Goal: Information Seeking & Learning: Learn about a topic

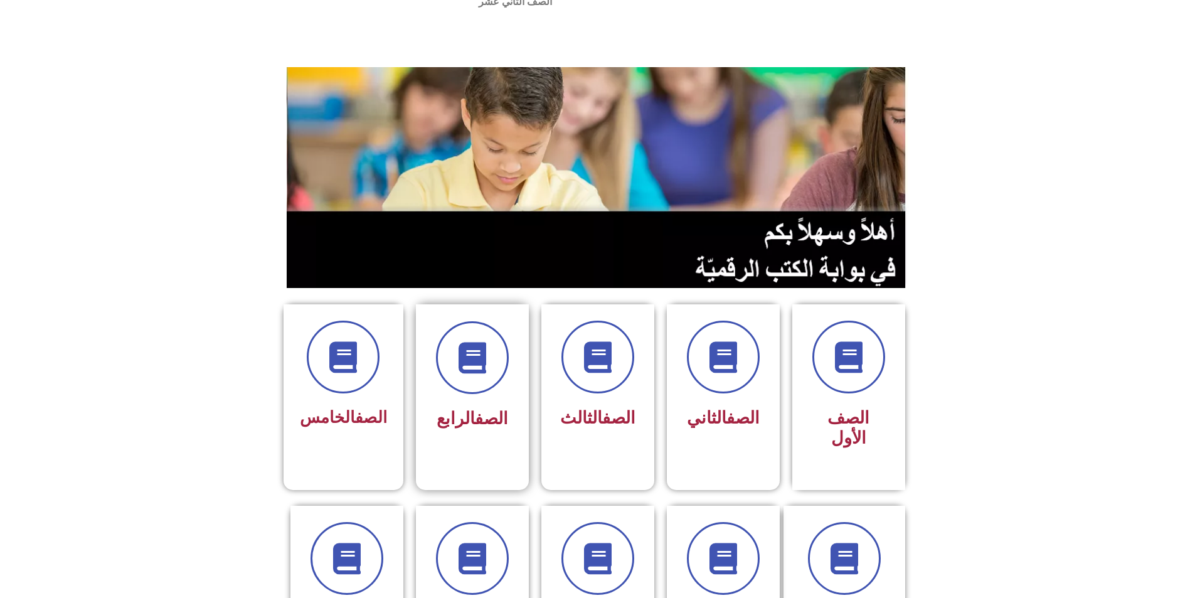
scroll to position [251, 0]
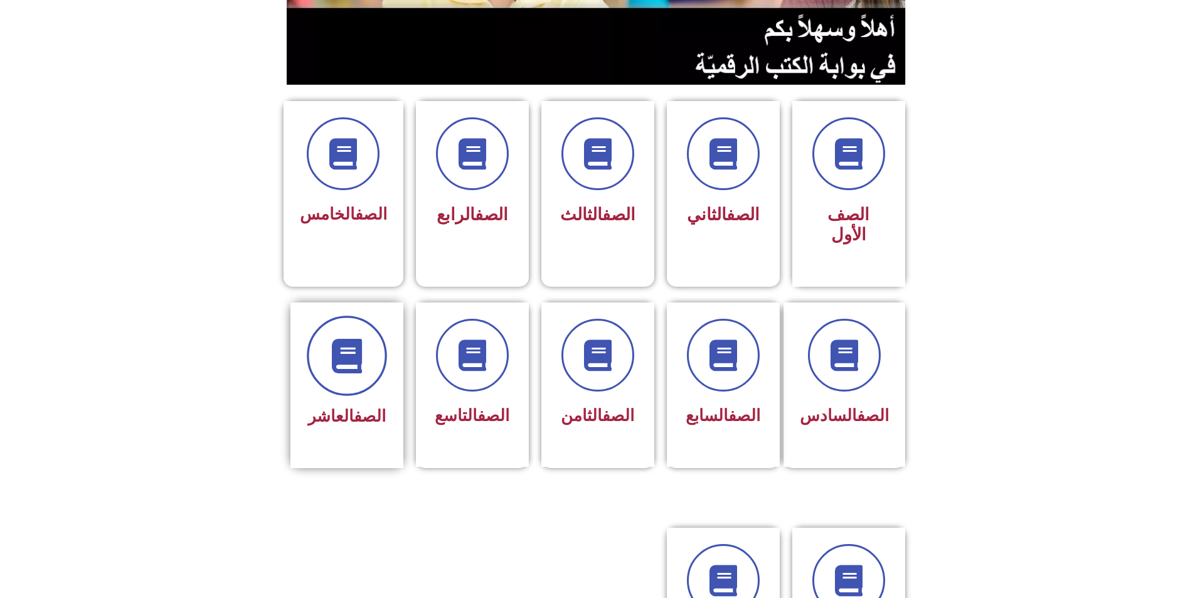
click at [349, 335] on span at bounding box center [347, 356] width 80 height 80
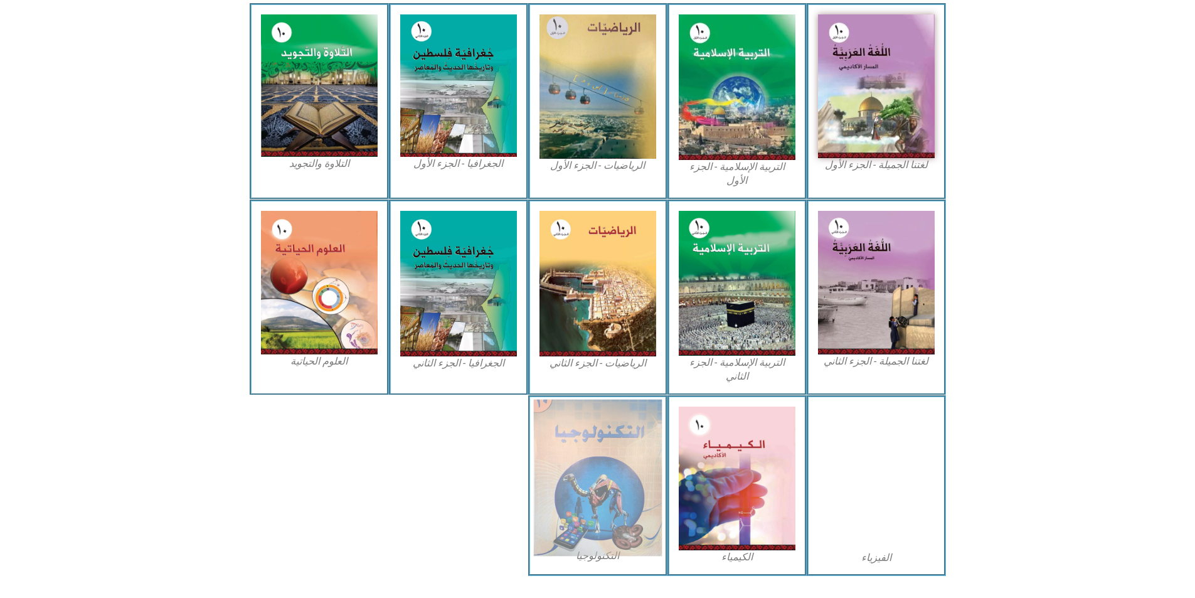
scroll to position [390, 0]
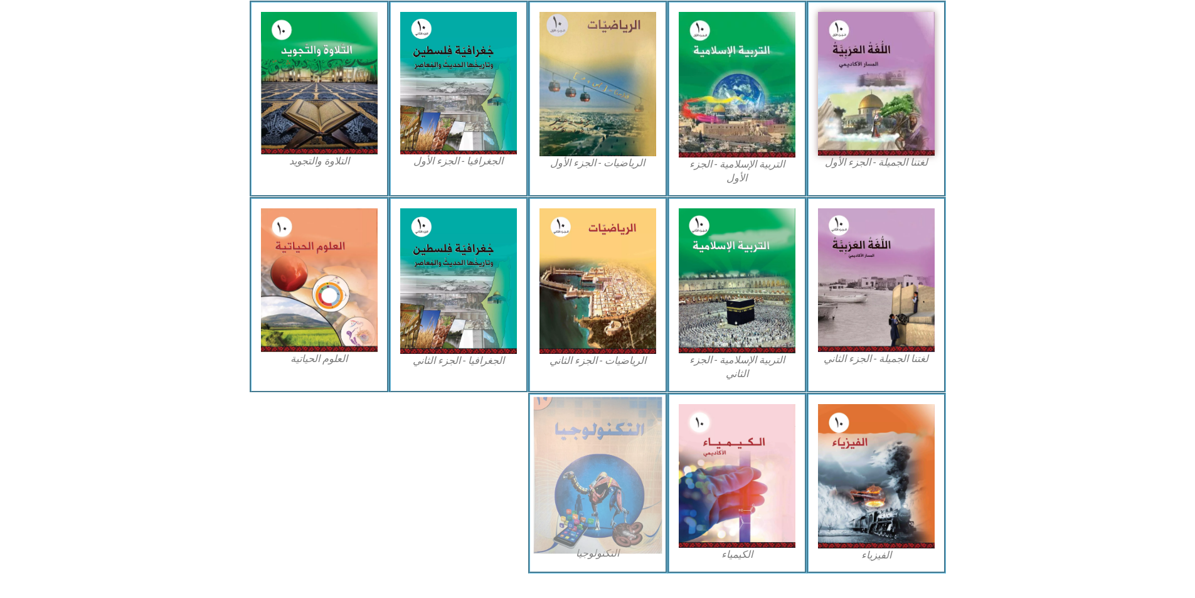
click at [563, 410] on img at bounding box center [597, 475] width 129 height 157
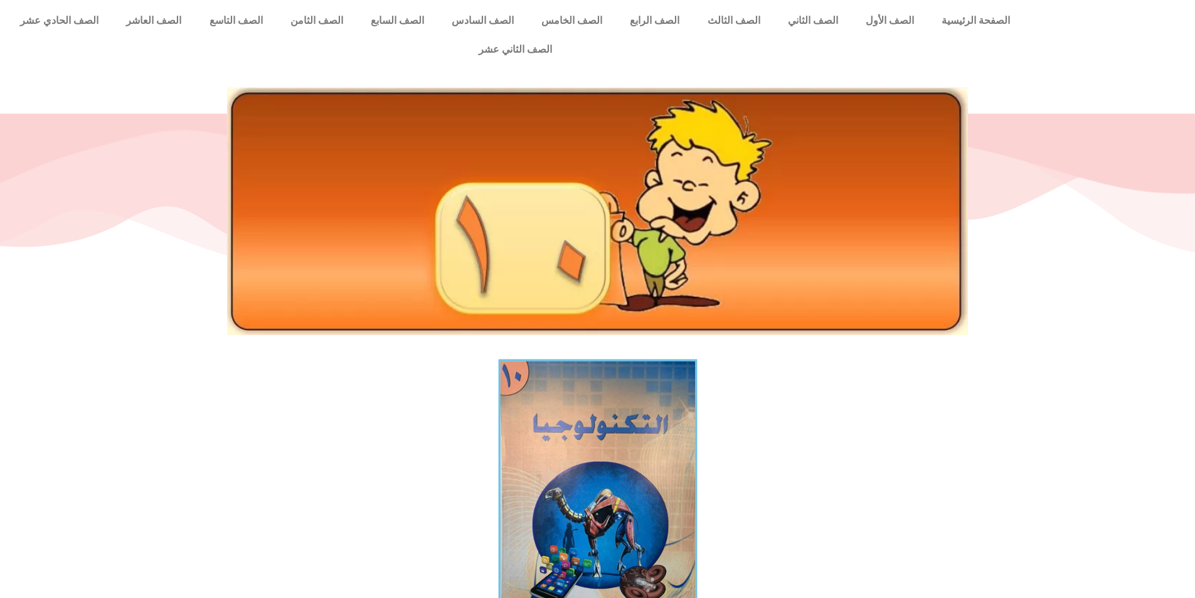
click at [604, 419] on img at bounding box center [597, 494] width 199 height 270
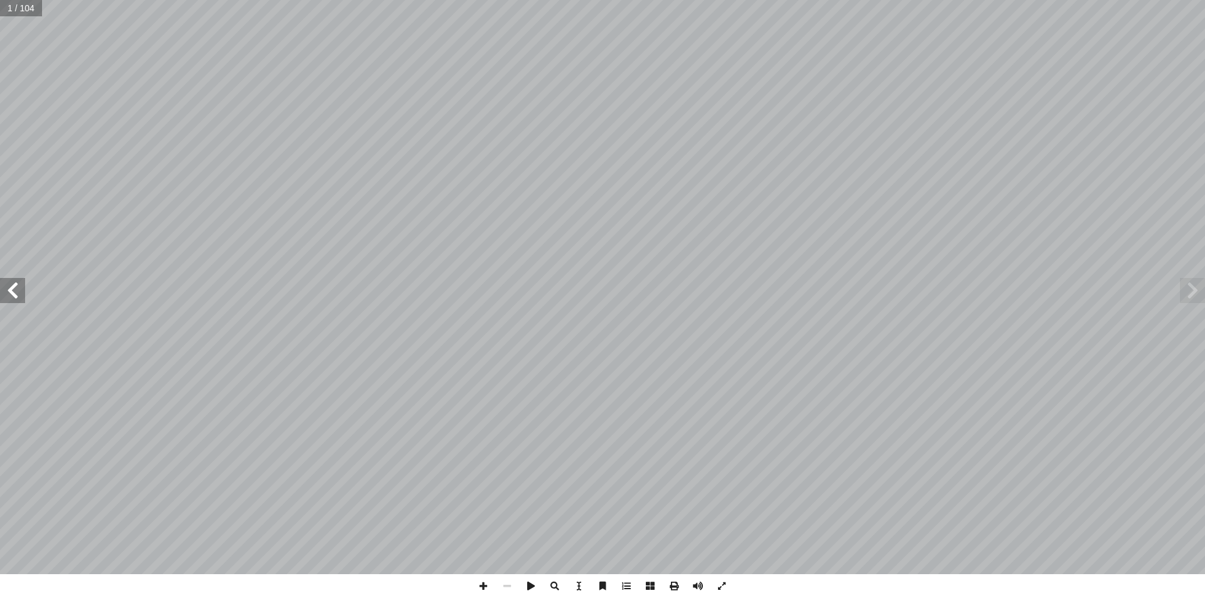
click at [14, 296] on span at bounding box center [12, 290] width 25 height 25
click at [7, 283] on span at bounding box center [12, 290] width 25 height 25
click at [13, 281] on span at bounding box center [12, 290] width 25 height 25
click at [1193, 299] on span at bounding box center [1192, 290] width 25 height 25
click at [14, 292] on span at bounding box center [12, 290] width 25 height 25
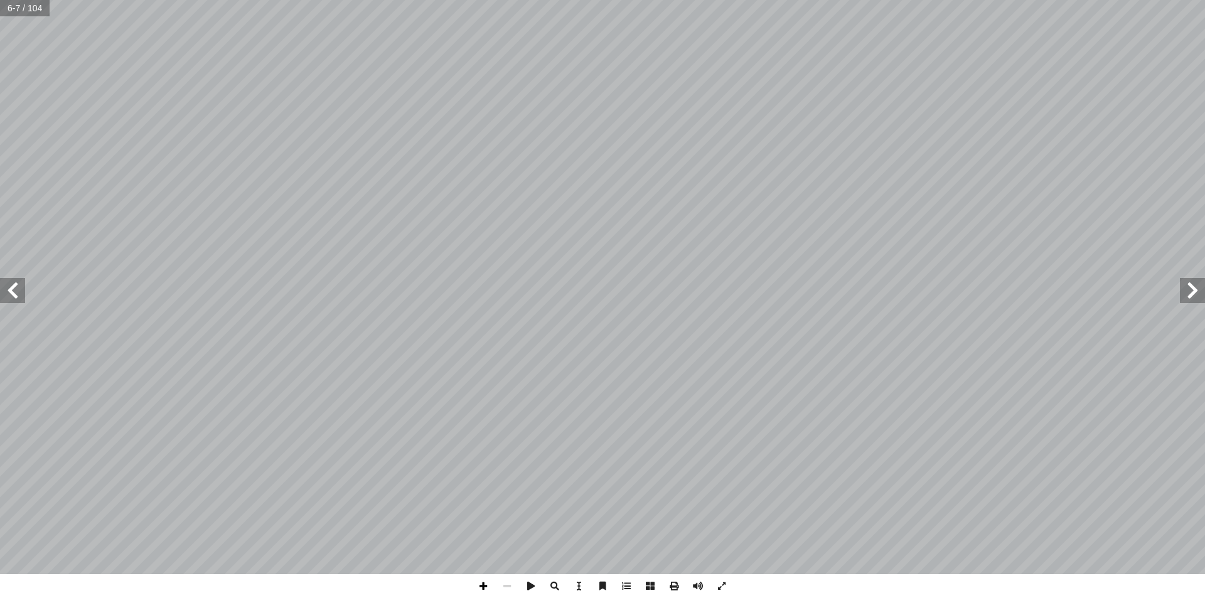
click at [483, 586] on span at bounding box center [483, 586] width 24 height 24
click at [503, 589] on span at bounding box center [507, 586] width 24 height 24
click at [723, 583] on span at bounding box center [722, 586] width 24 height 24
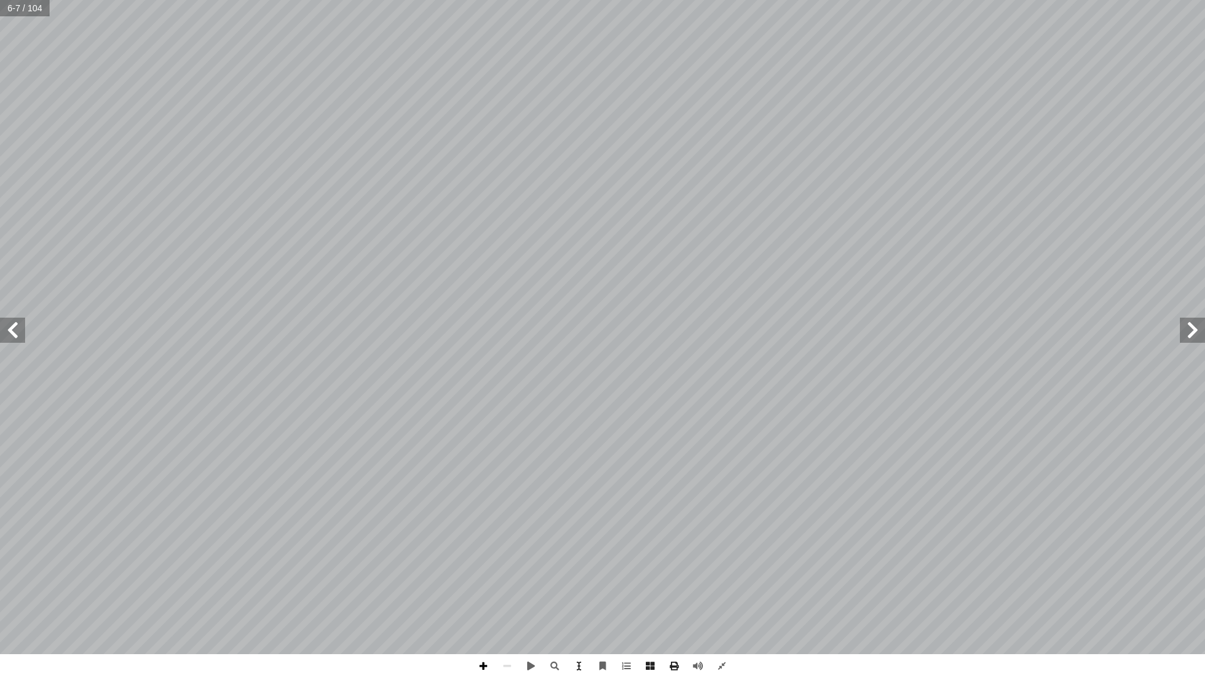
click at [484, 597] on span at bounding box center [483, 666] width 24 height 24
click at [506, 597] on span at bounding box center [507, 666] width 24 height 24
click at [727, 597] on span at bounding box center [722, 666] width 24 height 24
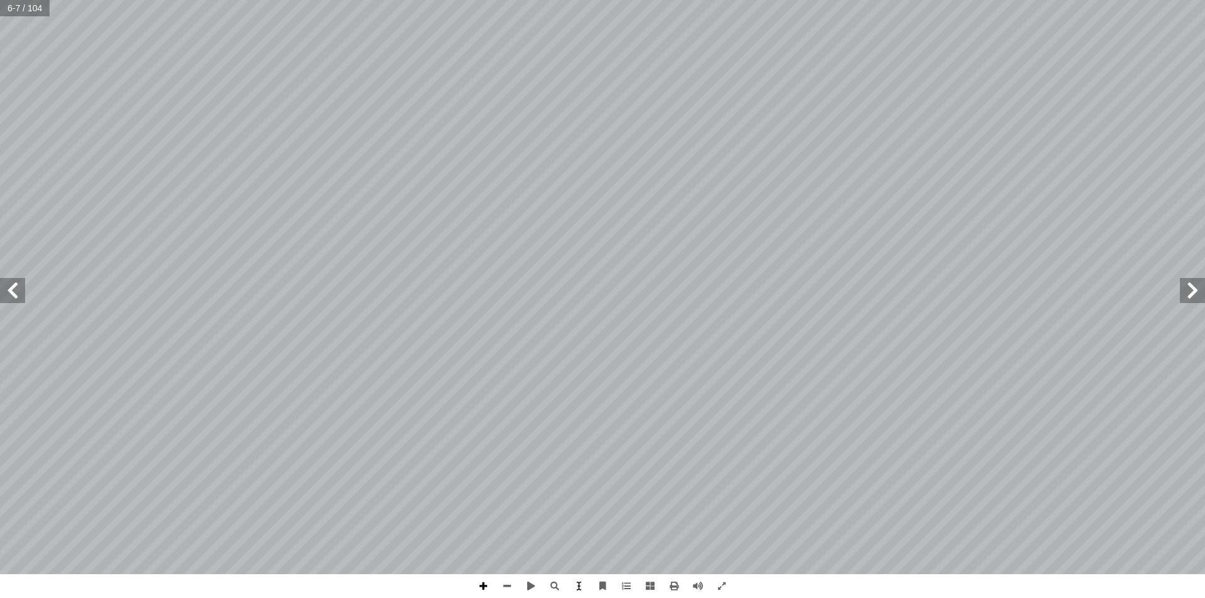
click at [486, 585] on span at bounding box center [483, 586] width 24 height 24
click at [488, 585] on span at bounding box center [483, 586] width 24 height 24
click at [16, 291] on span at bounding box center [12, 290] width 25 height 25
click at [478, 589] on span at bounding box center [483, 586] width 24 height 24
